Goal: Navigation & Orientation: Find specific page/section

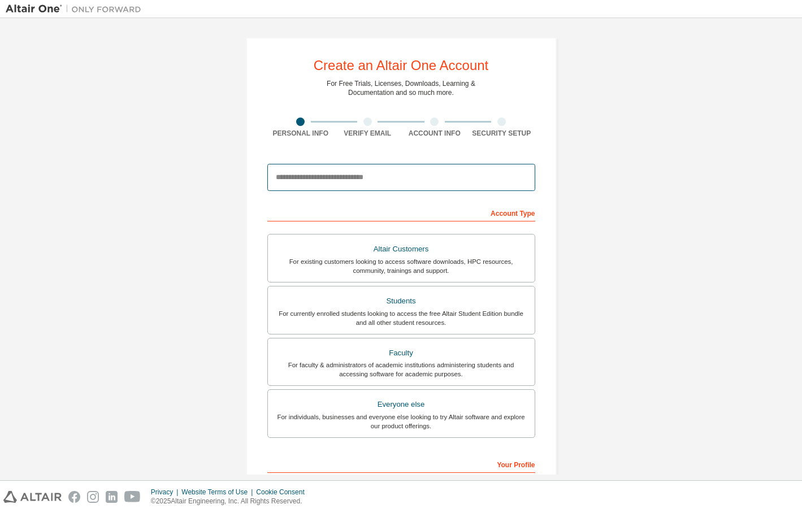
click at [368, 181] on input "email" at bounding box center [401, 177] width 268 height 27
click at [372, 179] on input "email" at bounding box center [401, 177] width 268 height 27
type input "**********"
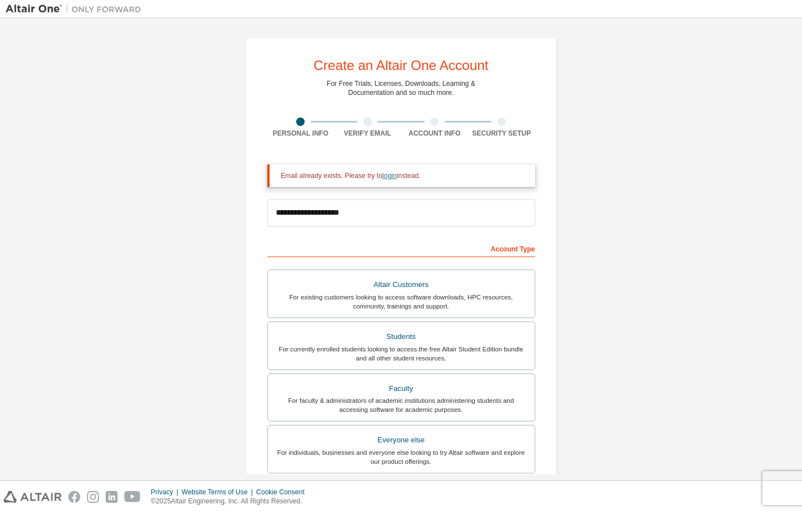
click at [383, 175] on link "login" at bounding box center [390, 176] width 14 height 8
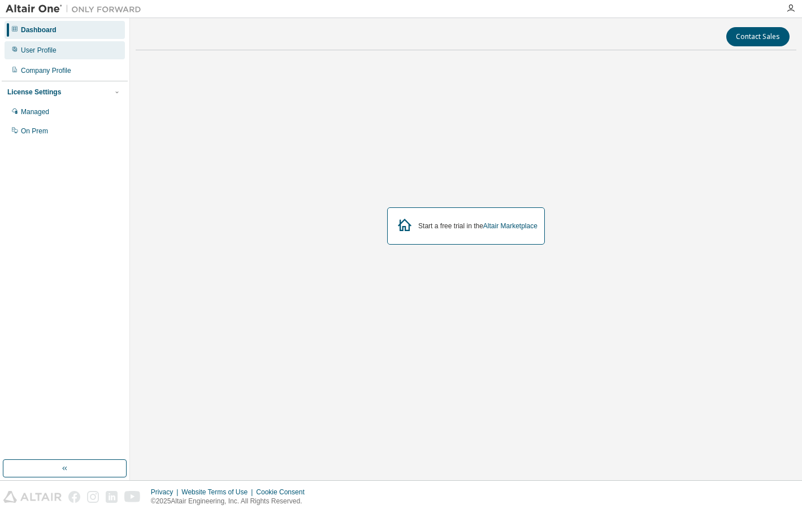
click at [43, 48] on div "User Profile" at bounding box center [39, 50] width 36 height 9
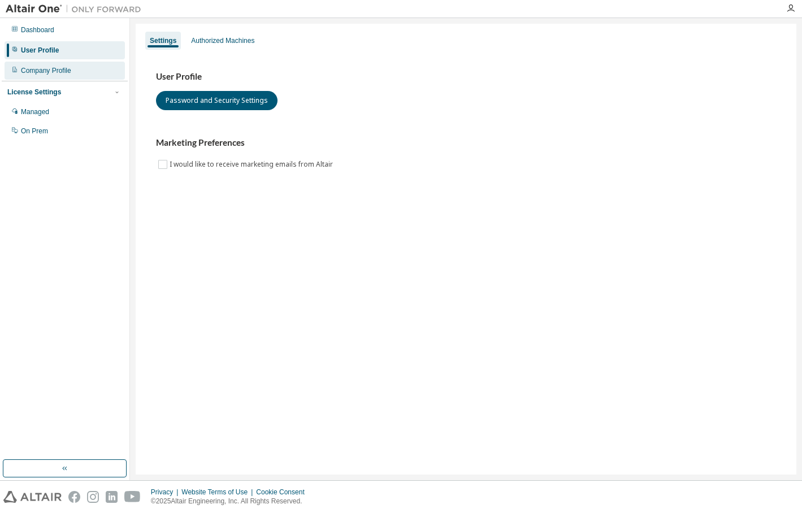
click at [42, 71] on div "Company Profile" at bounding box center [46, 70] width 50 height 9
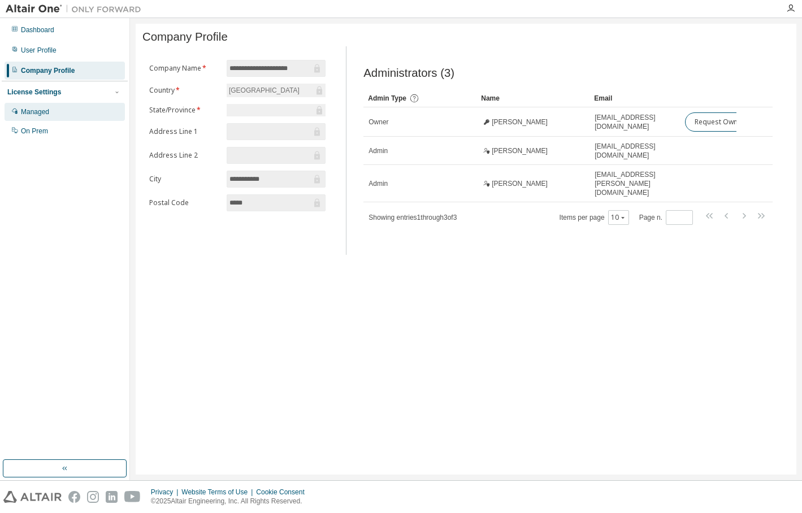
click at [44, 113] on div "Managed" at bounding box center [35, 111] width 28 height 9
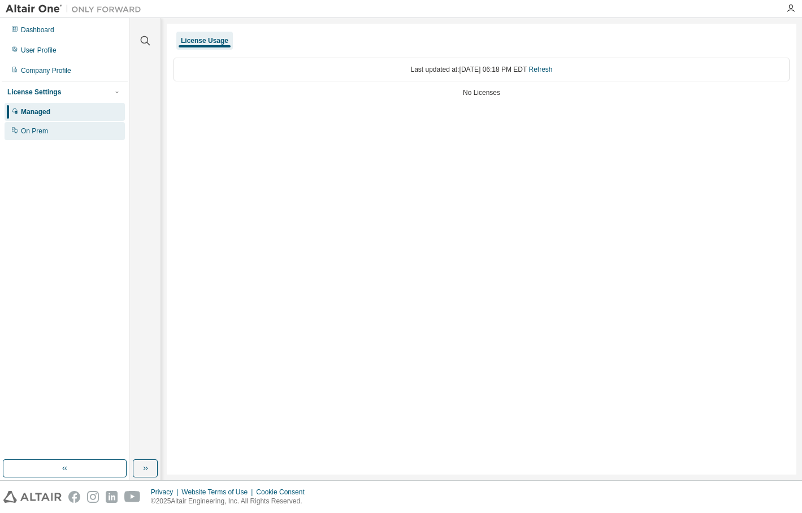
click at [45, 133] on div "On Prem" at bounding box center [34, 131] width 27 height 9
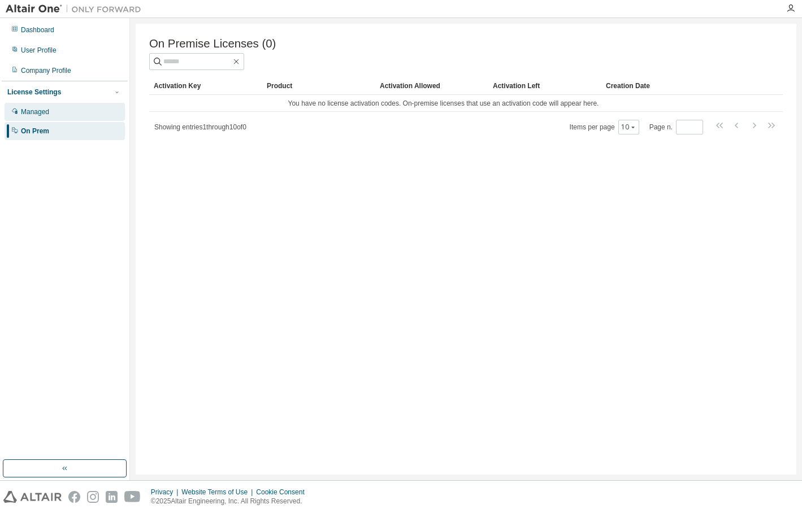
click at [49, 111] on div "Managed" at bounding box center [35, 111] width 28 height 9
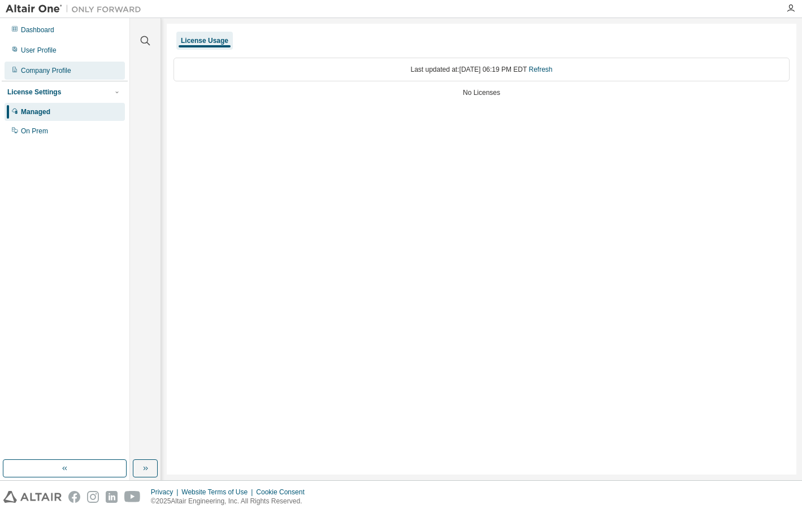
click at [50, 73] on div "Company Profile" at bounding box center [46, 70] width 50 height 9
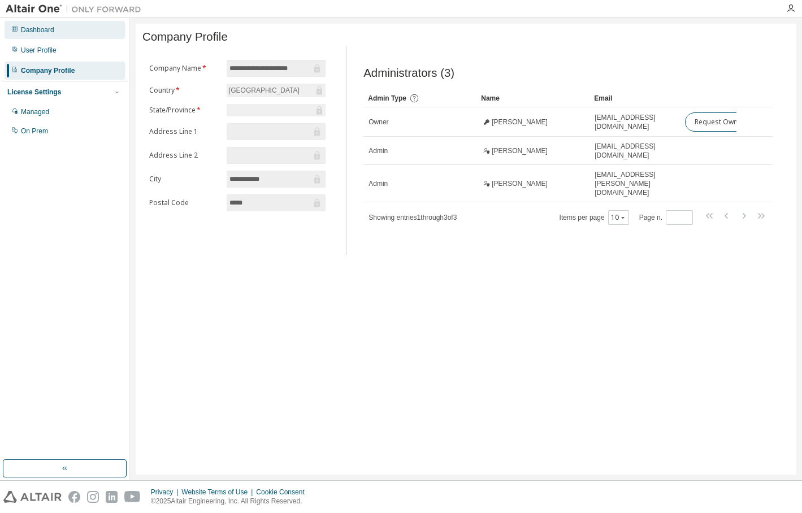
click at [35, 34] on div "Dashboard" at bounding box center [37, 29] width 33 height 9
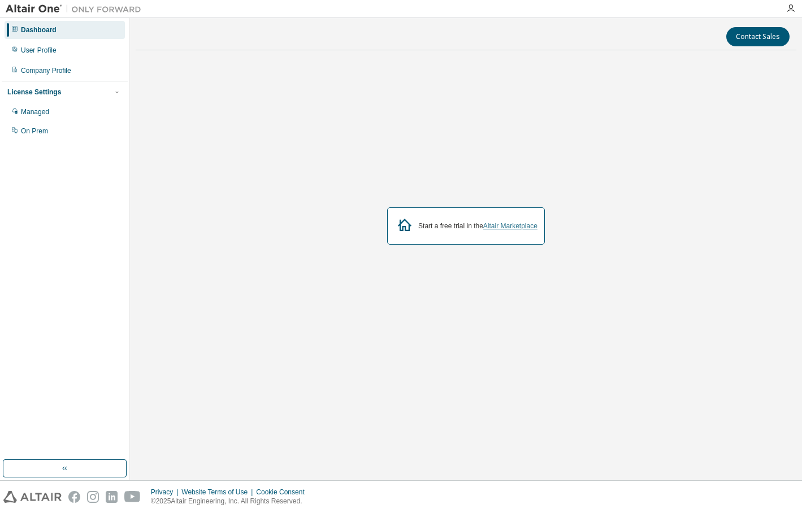
click at [513, 228] on link "Altair Marketplace" at bounding box center [510, 226] width 54 height 8
